Goal: Task Accomplishment & Management: Manage account settings

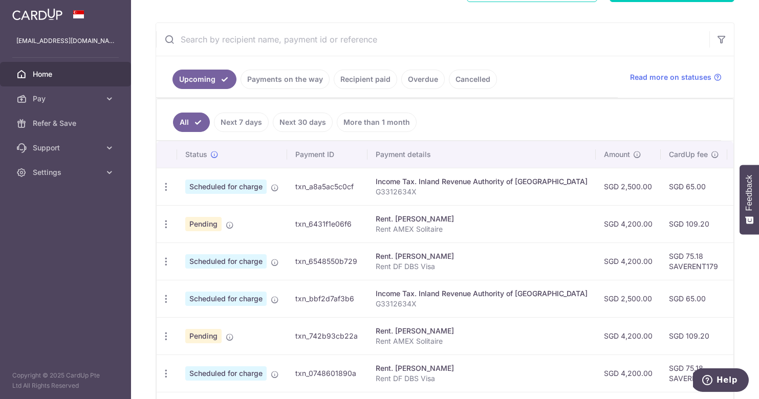
click at [52, 72] on span "Home" at bounding box center [67, 74] width 68 height 10
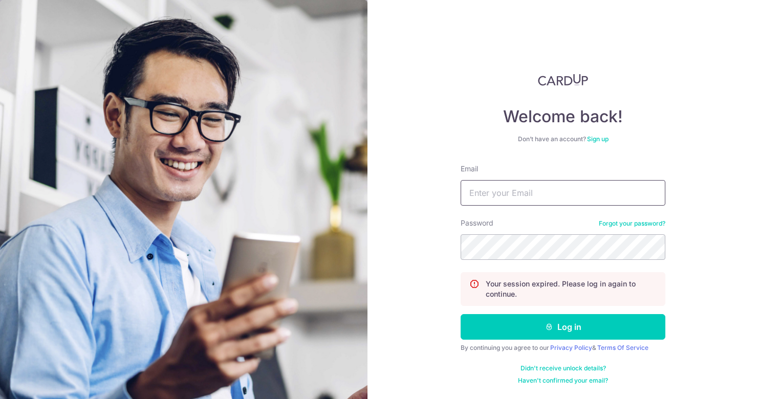
type input "Jan.orlej@gmail.com"
click at [563, 327] on button "Log in" at bounding box center [563, 327] width 205 height 26
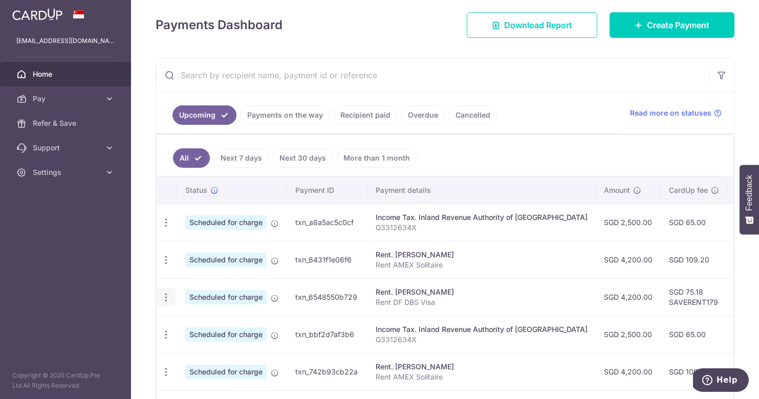
click at [170, 228] on icon "button" at bounding box center [166, 222] width 11 height 11
drag, startPoint x: 227, startPoint y: 351, endPoint x: 229, endPoint y: 333, distance: 18.0
click at [228, 334] on ul "Update payment Cancel payment" at bounding box center [210, 338] width 107 height 59
click at [165, 228] on icon "button" at bounding box center [166, 222] width 11 height 11
click at [210, 325] on span "Update payment" at bounding box center [221, 325] width 70 height 12
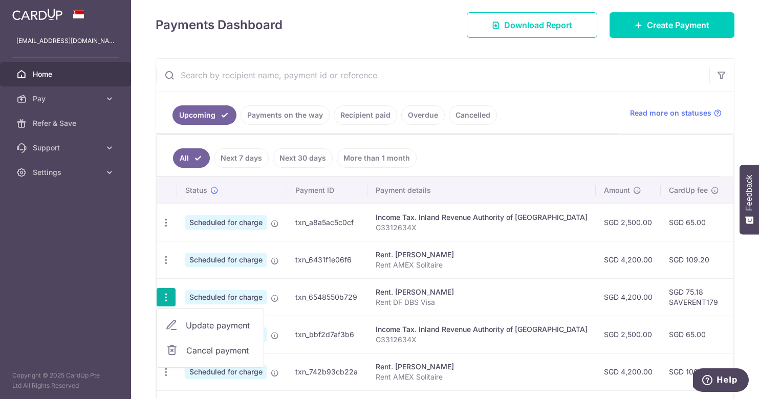
radio input "true"
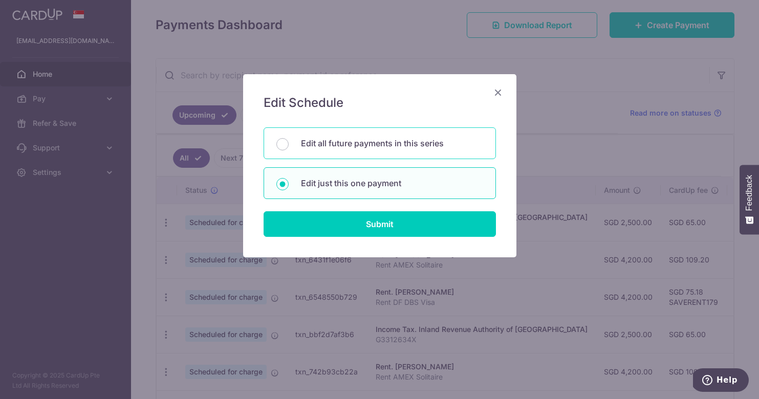
click at [399, 143] on p "Edit all future payments in this series" at bounding box center [392, 143] width 182 height 12
click at [289, 143] on input "Edit all future payments in this series" at bounding box center [282, 144] width 12 height 12
radio input "true"
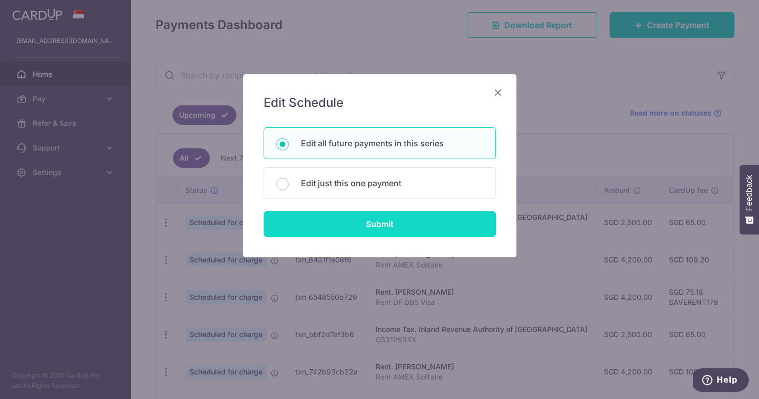
click at [404, 222] on input "Submit" at bounding box center [380, 224] width 232 height 26
radio input "true"
type input "4,200.00"
type input "Rent DF DBS Visa"
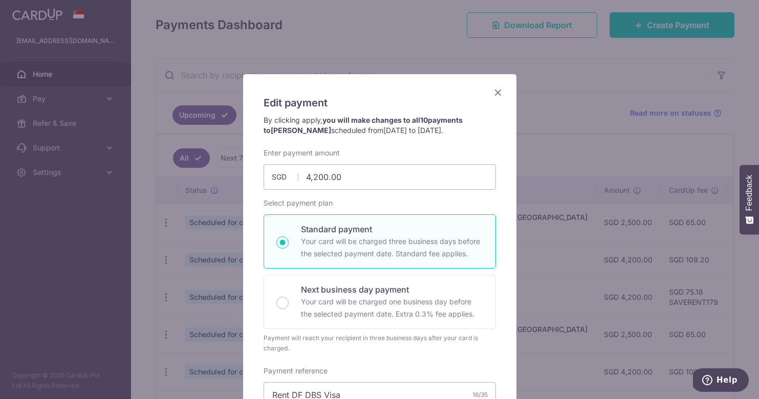
click at [496, 92] on icon "Close" at bounding box center [498, 92] width 12 height 13
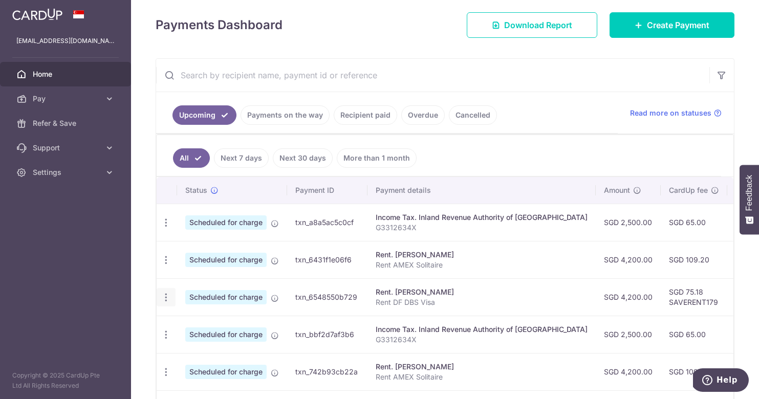
click at [166, 228] on icon "button" at bounding box center [166, 222] width 11 height 11
click at [201, 350] on span "Cancel payment" at bounding box center [220, 350] width 69 height 12
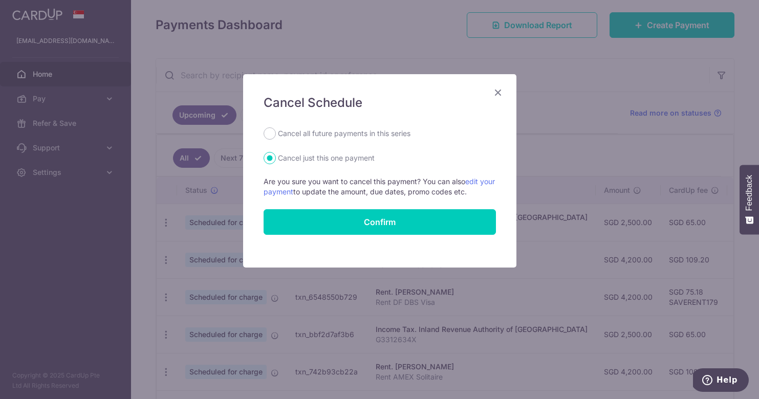
click at [331, 137] on label "Cancel all future payments in this series" at bounding box center [344, 133] width 133 height 12
click at [276, 137] on input "Cancel all future payments in this series" at bounding box center [270, 133] width 12 height 12
radio input "true"
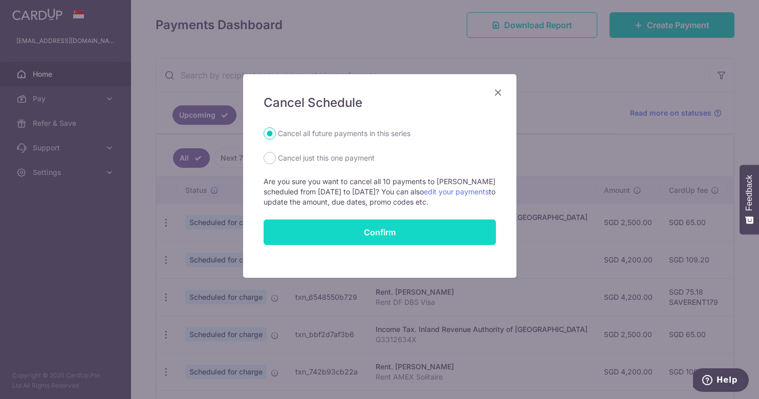
click at [379, 232] on button "Confirm" at bounding box center [380, 233] width 232 height 26
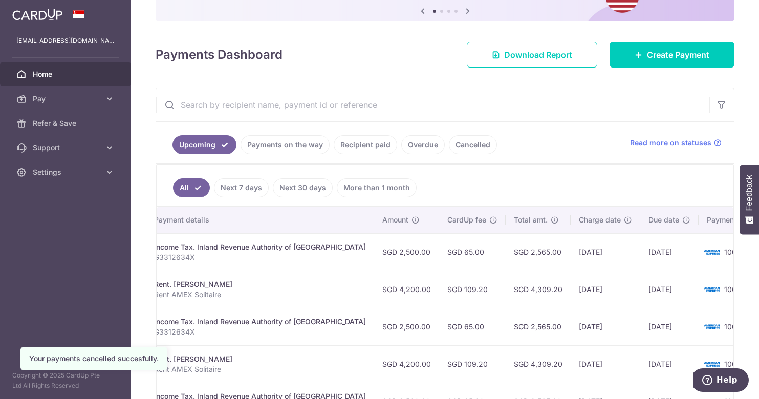
scroll to position [0, 221]
